Goal: Information Seeking & Learning: Learn about a topic

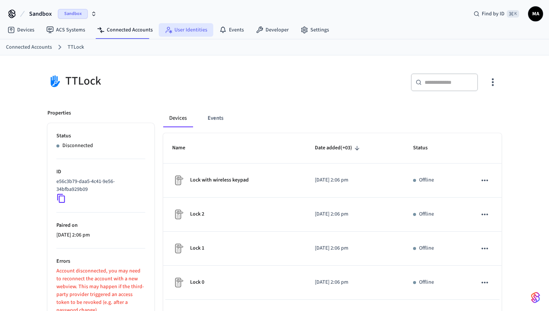
click at [193, 31] on link "User Identities" at bounding box center [186, 29] width 55 height 13
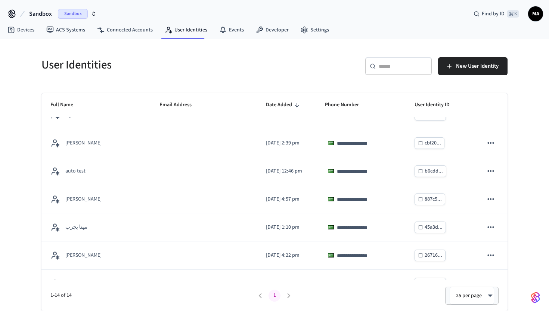
scroll to position [231, 0]
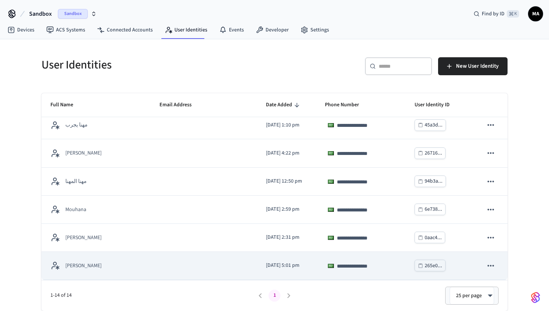
click at [379, 268] on div "**********" at bounding box center [361, 265] width 72 height 12
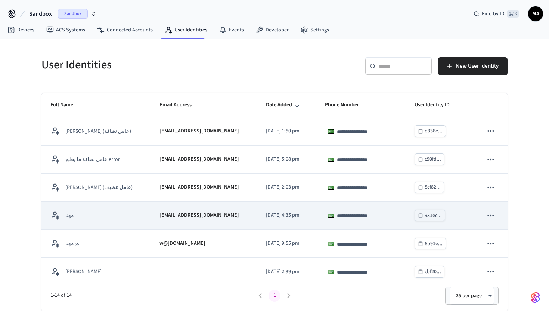
click at [278, 223] on td "[DATE] 4:35 pm" at bounding box center [286, 215] width 59 height 28
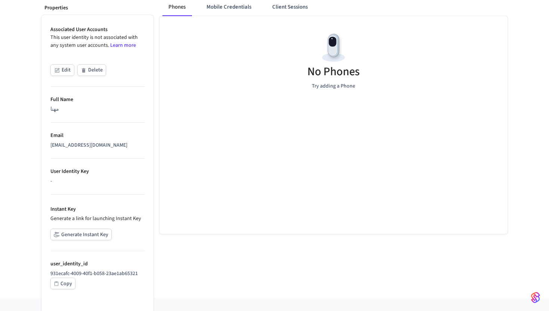
scroll to position [114, 0]
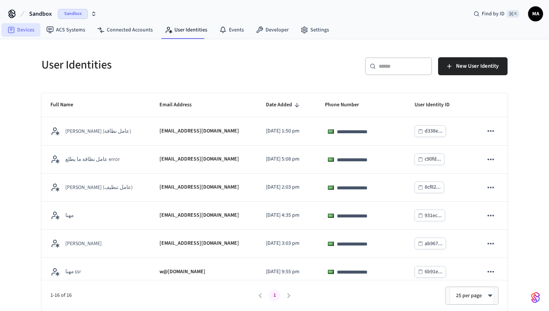
click at [21, 32] on link "Devices" at bounding box center [20, 29] width 39 height 13
